Goal: Task Accomplishment & Management: Manage account settings

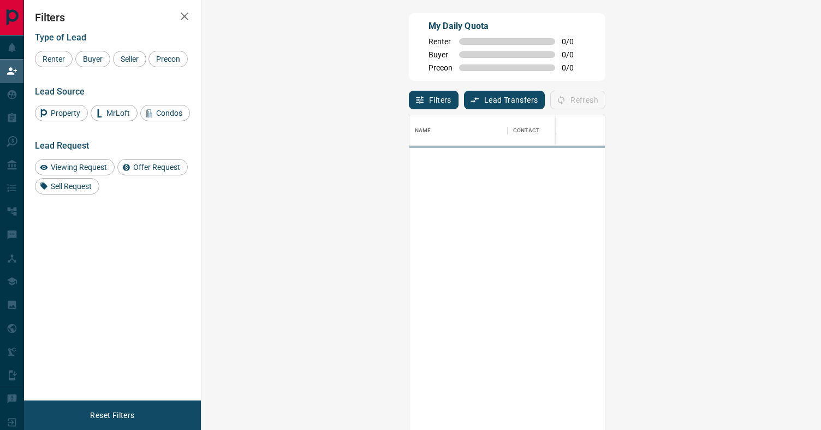
scroll to position [1, 1]
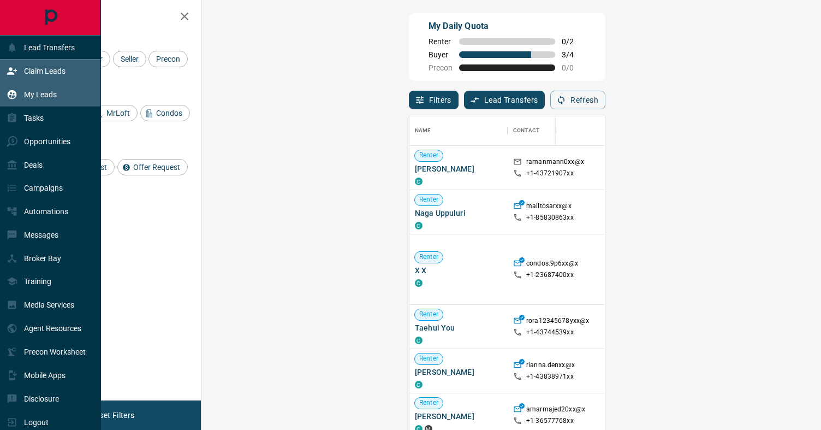
drag, startPoint x: 44, startPoint y: 93, endPoint x: 56, endPoint y: 97, distance: 12.6
click at [44, 93] on p "My Leads" at bounding box center [40, 94] width 33 height 9
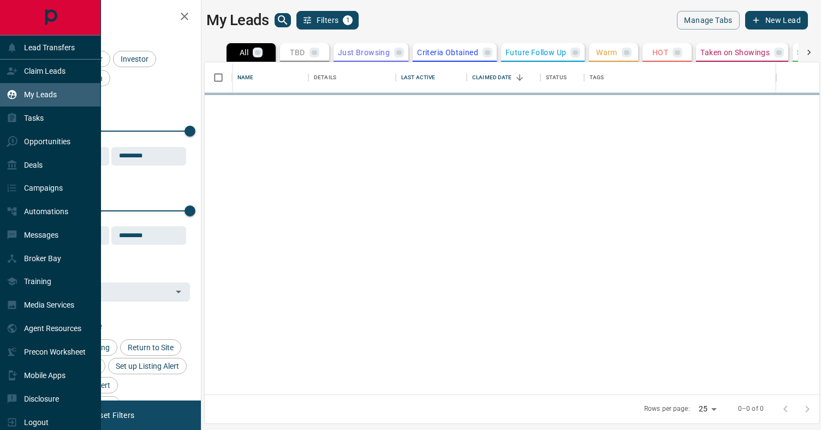
scroll to position [332, 615]
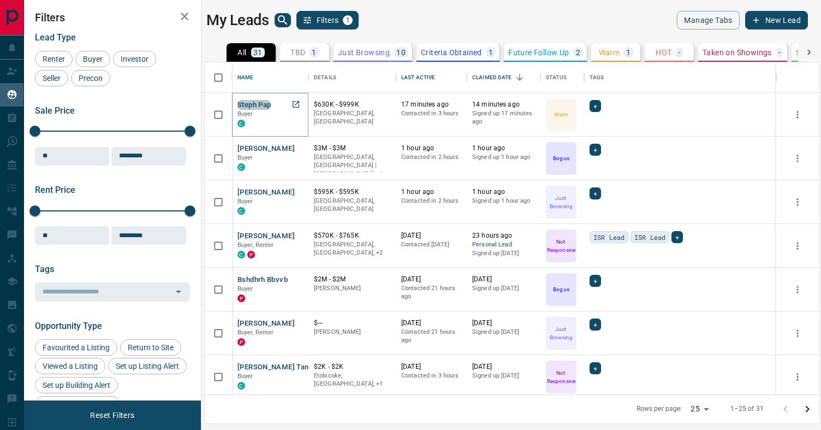
click at [258, 104] on button "Steph Pap" at bounding box center [253, 105] width 33 height 10
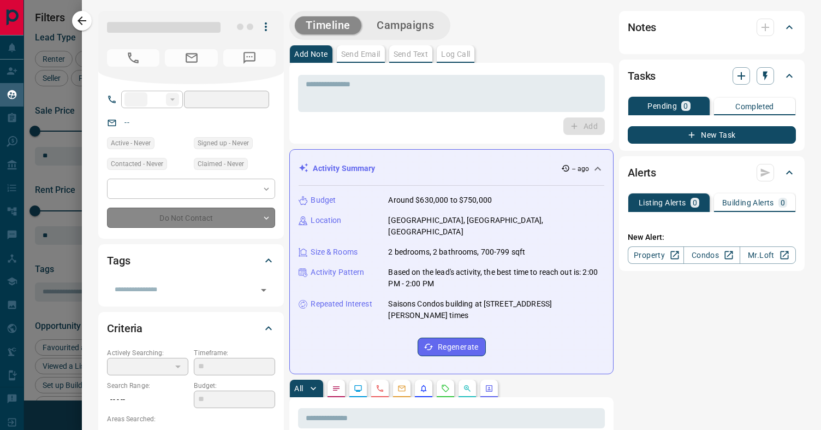
type input "**"
type input "**********"
type input "*"
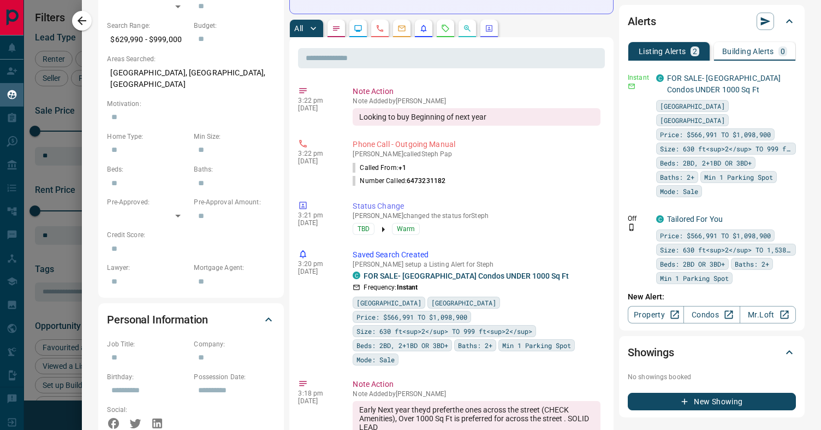
scroll to position [366, 0]
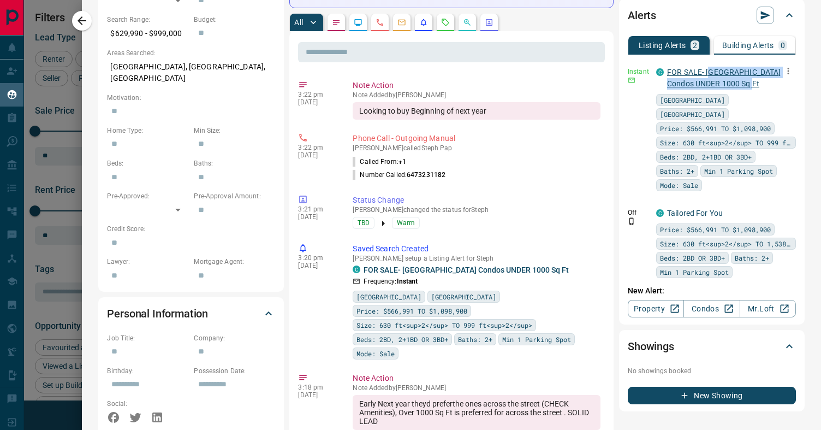
drag, startPoint x: 770, startPoint y: 82, endPoint x: 715, endPoint y: 72, distance: 56.7
click at [714, 72] on p "FOR SALE- [GEOGRAPHIC_DATA] Condos UNDER 1000 Sq Ft" at bounding box center [727, 78] width 121 height 23
click at [770, 85] on p "FOR SALE- [GEOGRAPHIC_DATA] Condos UNDER 1000 Sq Ft" at bounding box center [727, 78] width 121 height 23
drag, startPoint x: 738, startPoint y: 77, endPoint x: 711, endPoint y: 72, distance: 26.7
click at [711, 72] on p "FOR SALE- [GEOGRAPHIC_DATA] Condos UNDER 1000 Sq Ft" at bounding box center [727, 78] width 121 height 23
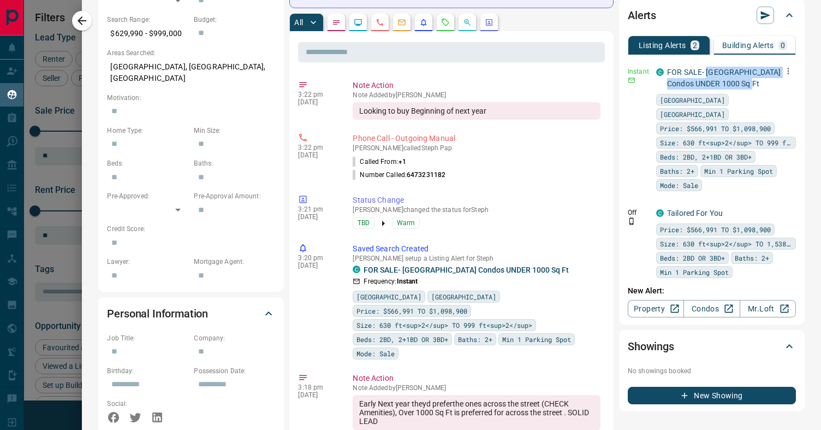
copy link "[GEOGRAPHIC_DATA] Condos UNDER 1000 Sq Ft"
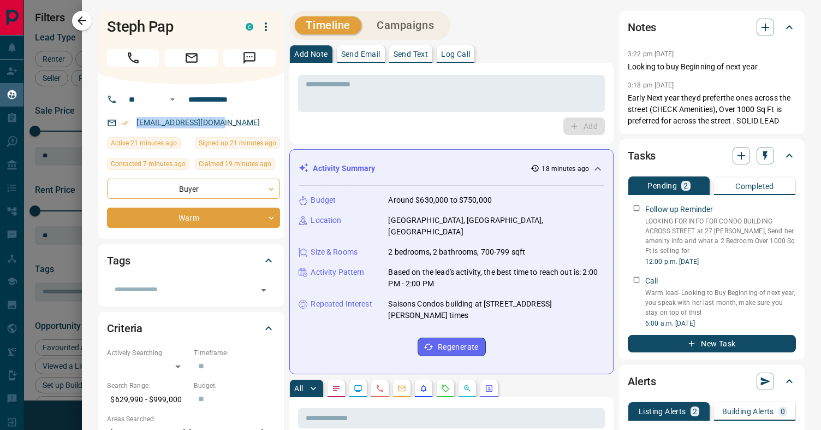
copy link "[EMAIL_ADDRESS][DOMAIN_NAME]"
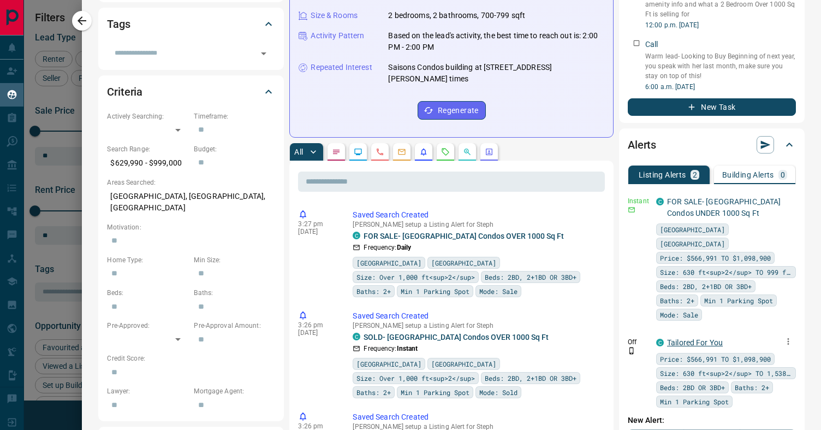
scroll to position [237, 0]
